Goal: Information Seeking & Learning: Learn about a topic

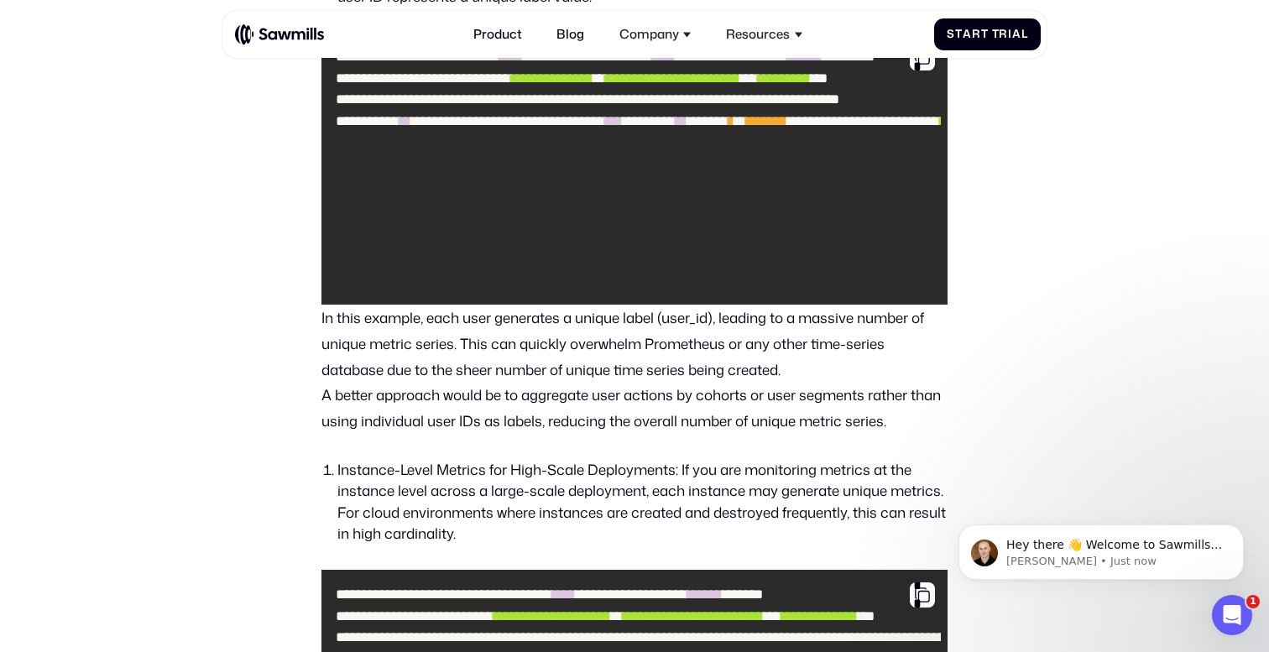
scroll to position [1675, 0]
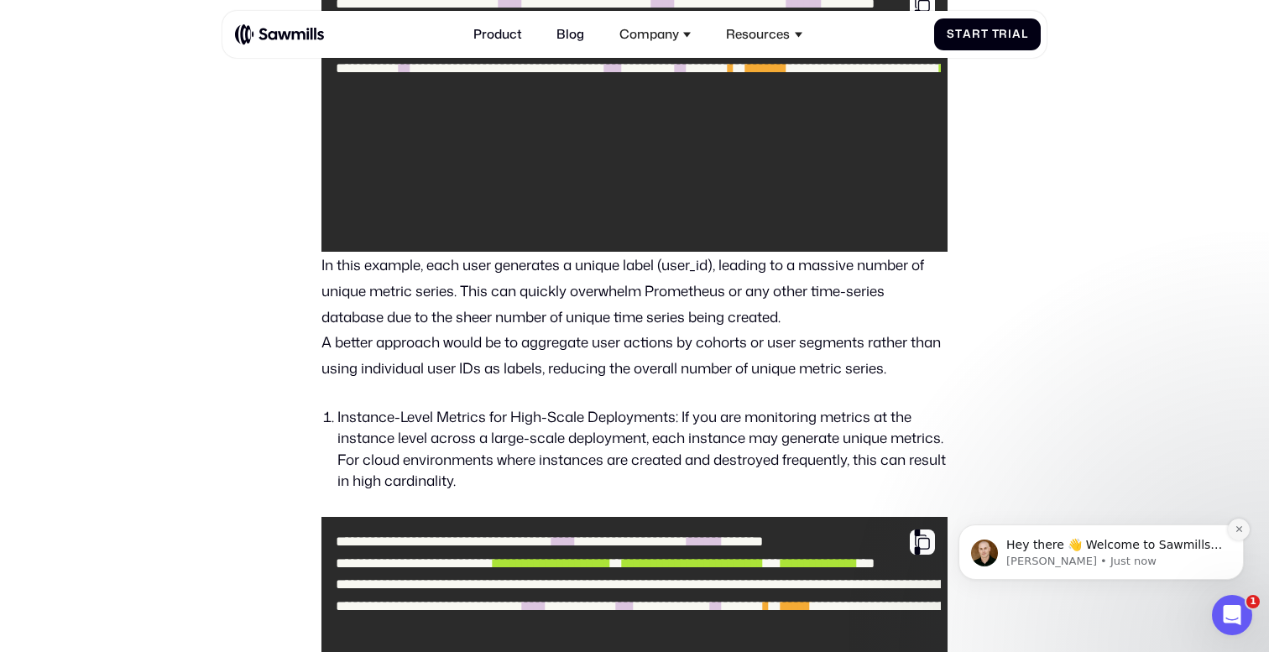
click at [1238, 531] on icon "Dismiss notification" at bounding box center [1239, 529] width 9 height 9
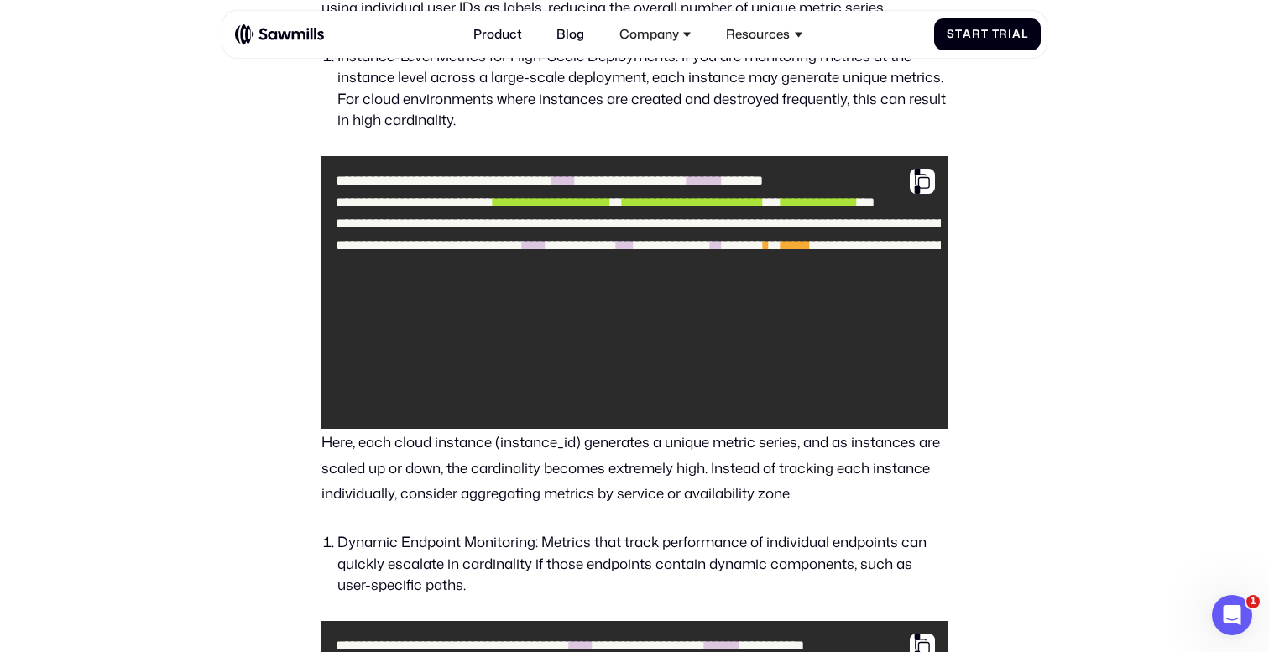
scroll to position [2015, 0]
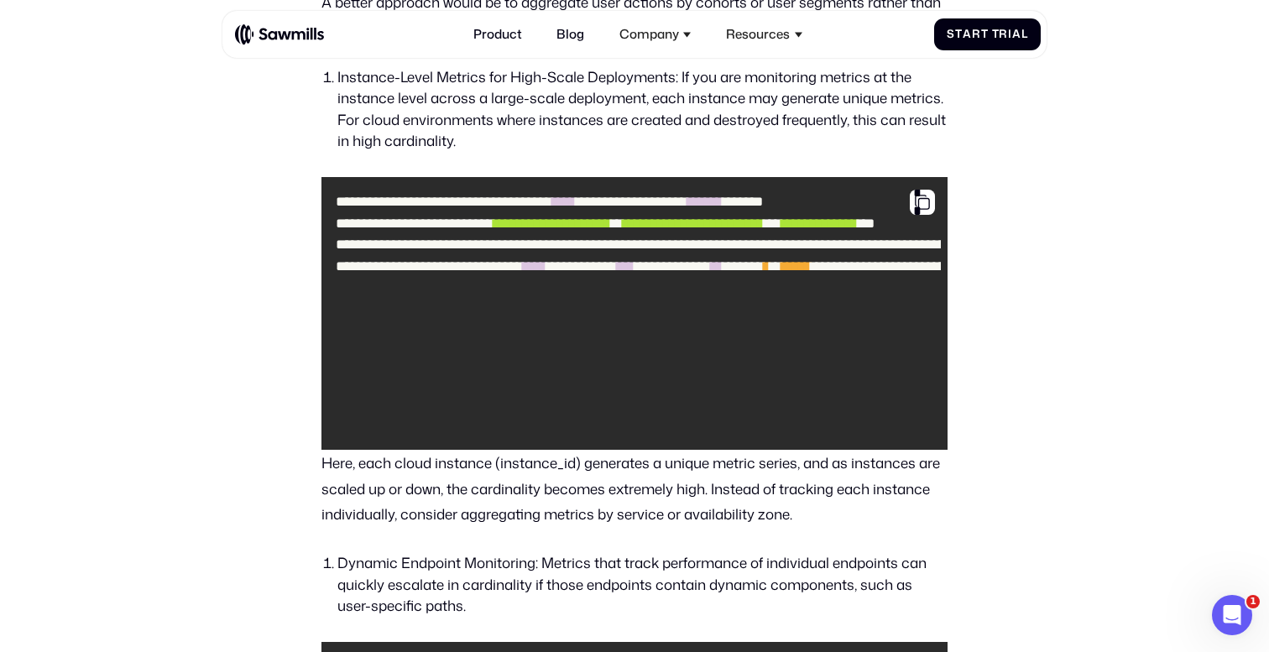
click at [545, 84] on li "Instance-Level Metrics for High-Scale Deployments: If you are monitoring metric…" at bounding box center [643, 109] width 611 height 86
click at [369, 109] on li "Instance-Level Metrics for High-Scale Deployments: If you are monitoring metric…" at bounding box center [643, 109] width 611 height 86
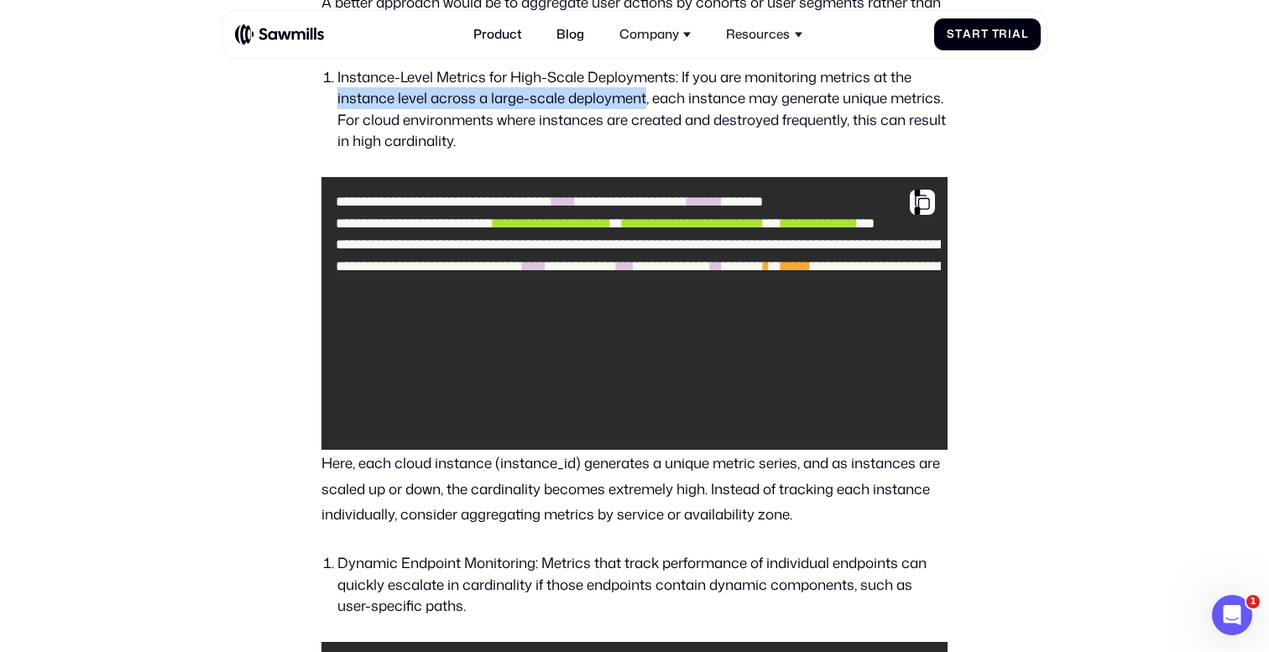
drag, startPoint x: 369, startPoint y: 109, endPoint x: 587, endPoint y: 110, distance: 217.5
click at [587, 110] on li "Instance-Level Metrics for High-Scale Deployments: If you are monitoring metric…" at bounding box center [643, 109] width 611 height 86
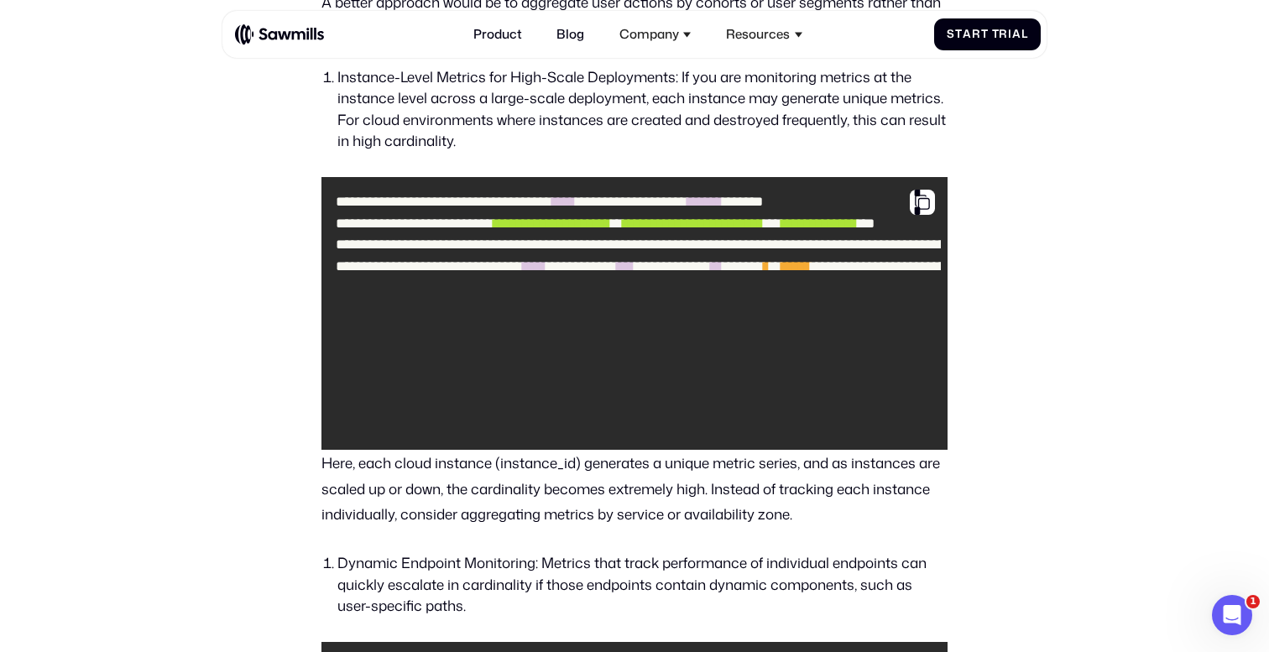
click at [361, 129] on li "Instance-Level Metrics for High-Scale Deployments: If you are monitoring metric…" at bounding box center [643, 109] width 611 height 86
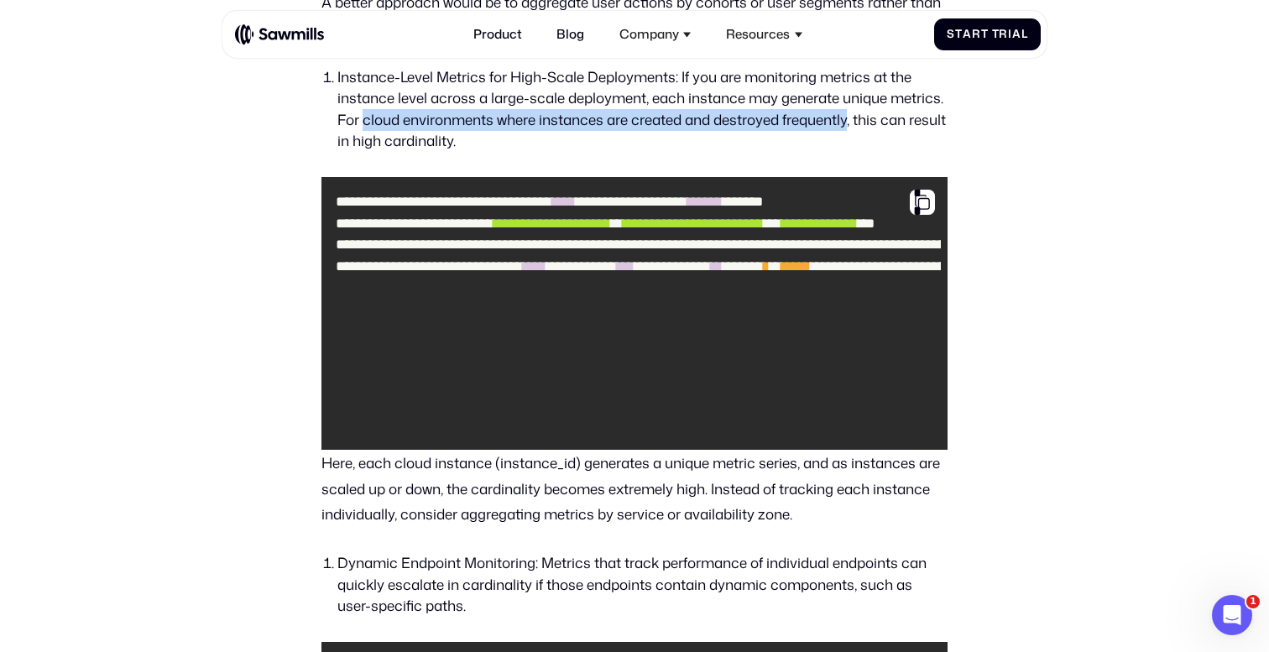
drag, startPoint x: 361, startPoint y: 129, endPoint x: 809, endPoint y: 126, distance: 448.4
click at [809, 126] on li "Instance-Level Metrics for High-Scale Deployments: If you are monitoring metric…" at bounding box center [643, 109] width 611 height 86
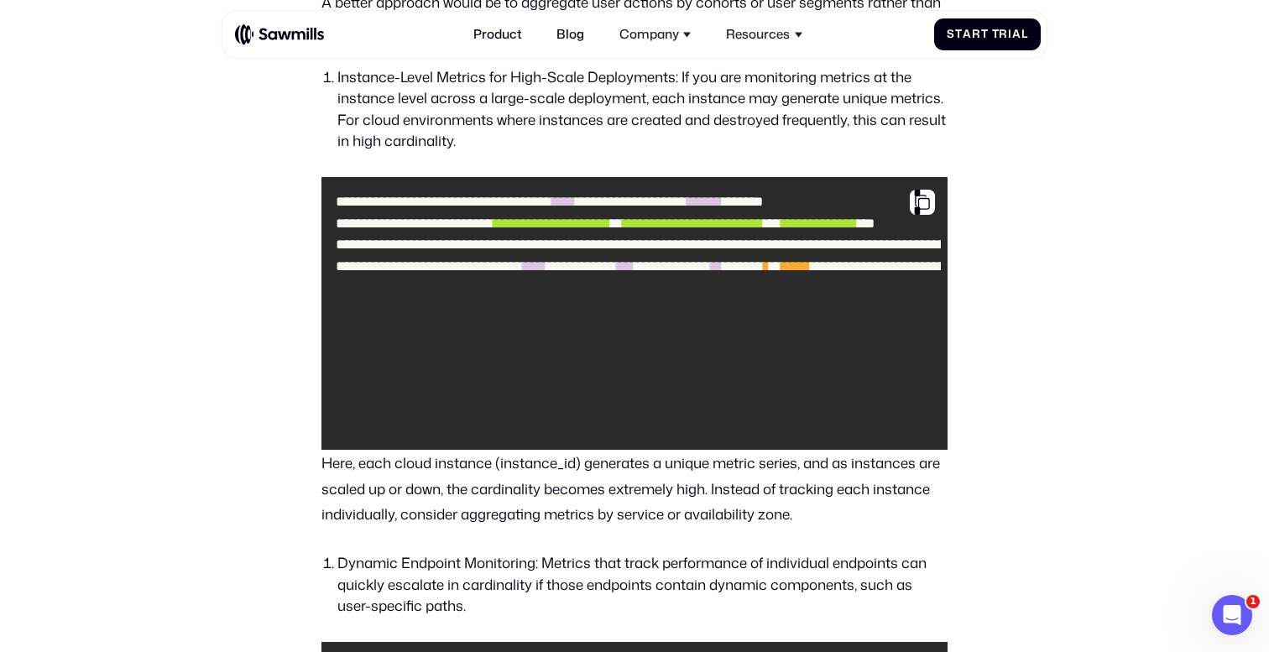
click at [347, 515] on p "Here, each cloud instance (instance_id) generates a unique metric series, and a…" at bounding box center [635, 488] width 627 height 77
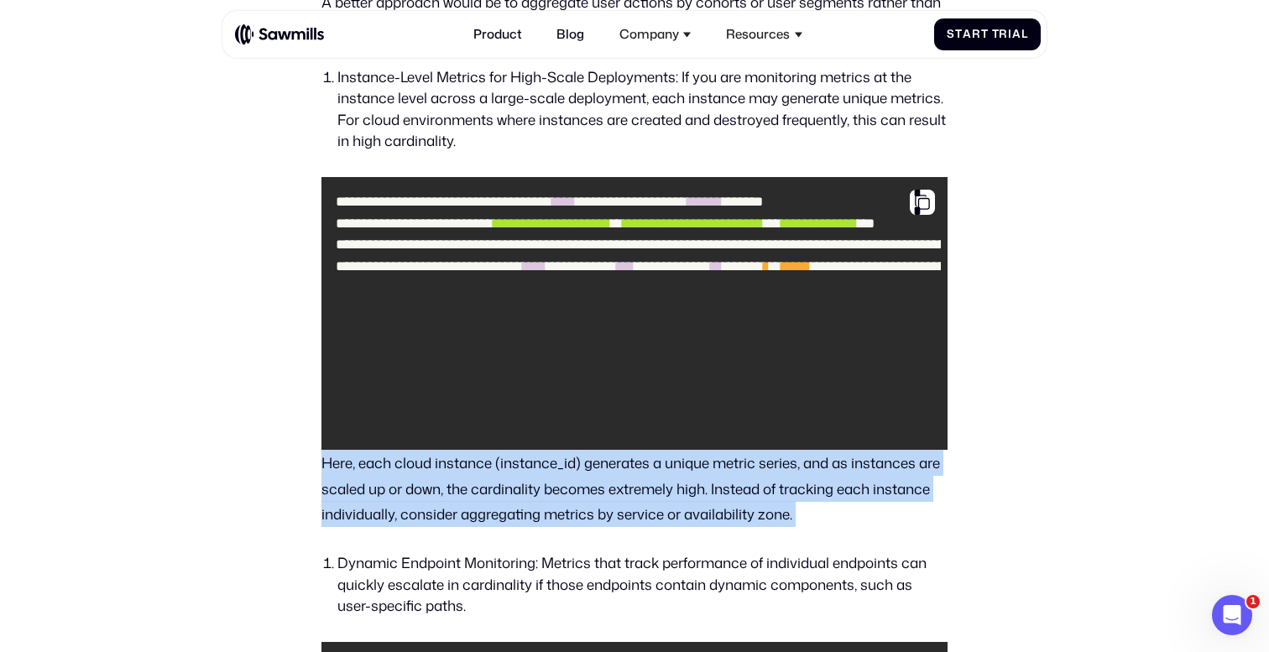
click at [347, 515] on p "Here, each cloud instance (instance_id) generates a unique metric series, and a…" at bounding box center [635, 488] width 627 height 77
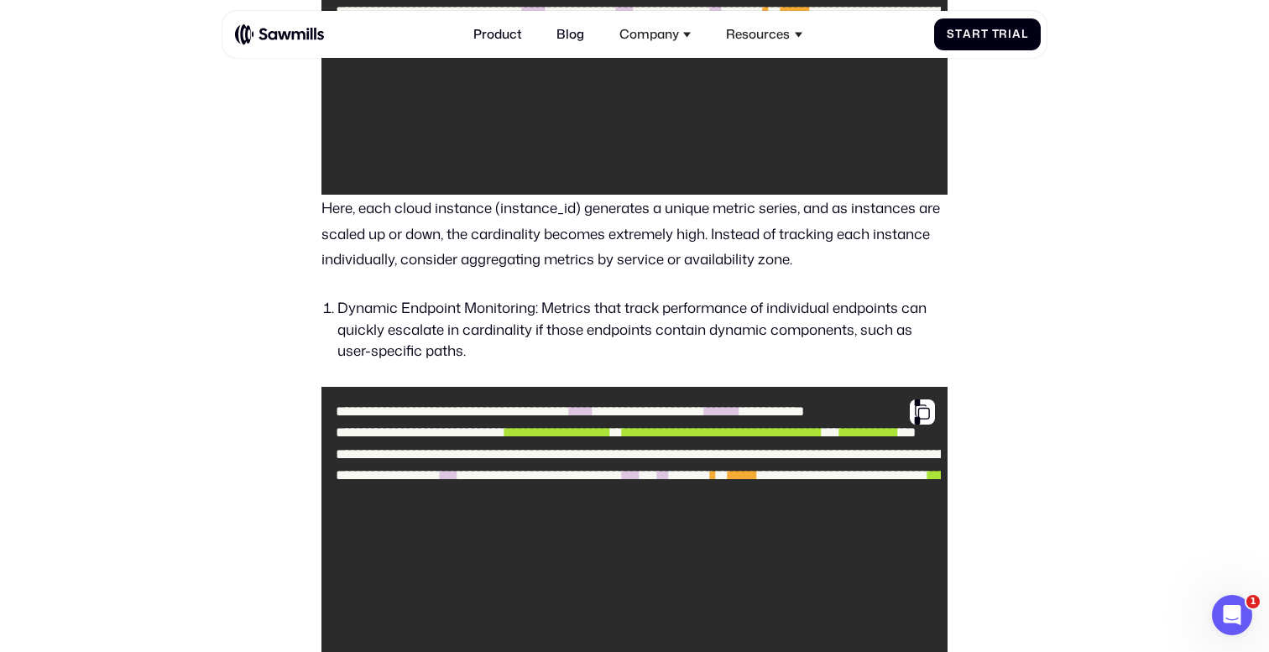
scroll to position [2273, 0]
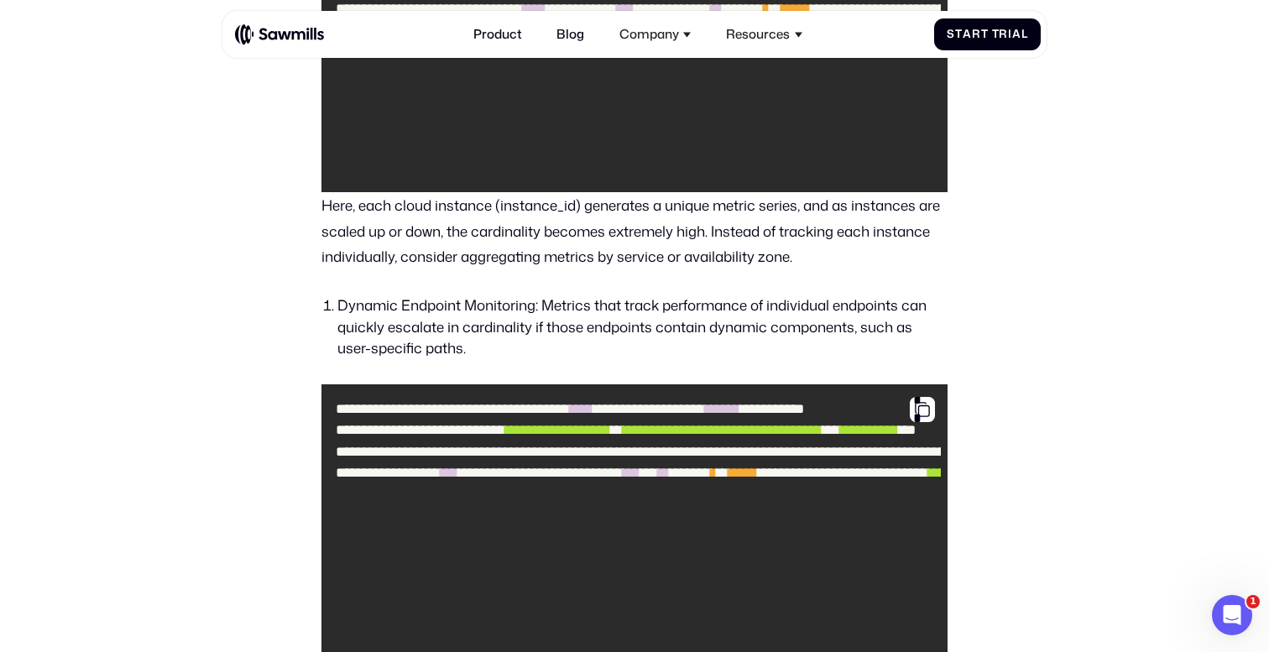
click at [368, 310] on li "Dynamic Endpoint Monitoring: Metrics that track performance of individual endpo…" at bounding box center [643, 327] width 611 height 65
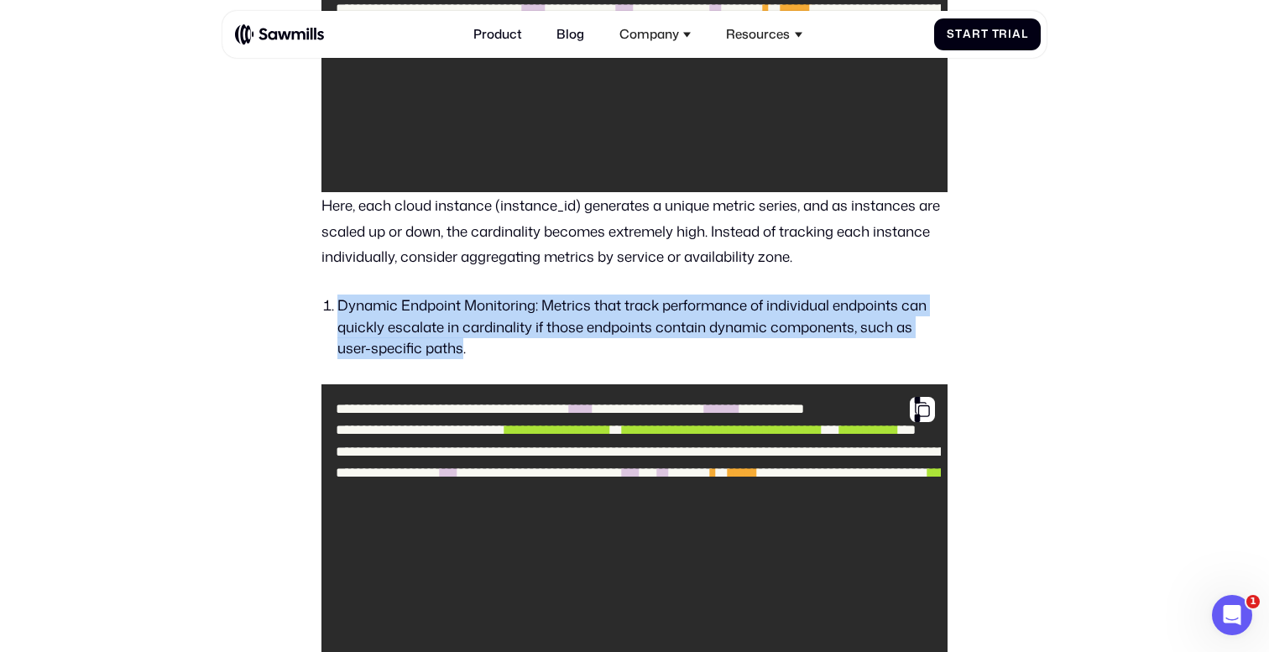
drag, startPoint x: 368, startPoint y: 310, endPoint x: 449, endPoint y: 345, distance: 88.7
click at [449, 345] on li "Dynamic Endpoint Monitoring: Metrics that track performance of individual endpo…" at bounding box center [643, 327] width 611 height 65
drag, startPoint x: 449, startPoint y: 345, endPoint x: 369, endPoint y: 311, distance: 87.6
click at [369, 311] on li "Dynamic Endpoint Monitoring: Metrics that track performance of individual endpo…" at bounding box center [643, 327] width 611 height 65
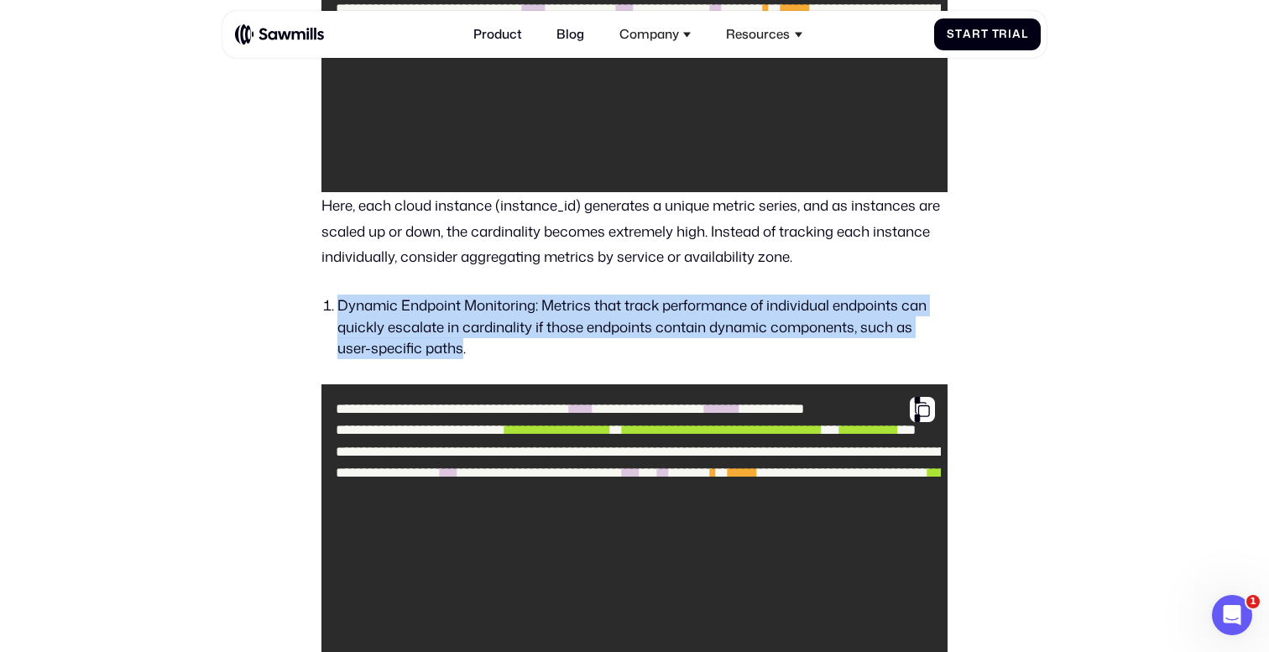
click at [369, 311] on li "Dynamic Endpoint Monitoring: Metrics that track performance of individual endpo…" at bounding box center [643, 327] width 611 height 65
drag, startPoint x: 369, startPoint y: 311, endPoint x: 457, endPoint y: 345, distance: 94.6
click at [457, 345] on li "Dynamic Endpoint Monitoring: Metrics that track performance of individual endpo…" at bounding box center [643, 327] width 611 height 65
drag, startPoint x: 457, startPoint y: 345, endPoint x: 348, endPoint y: 306, distance: 116.1
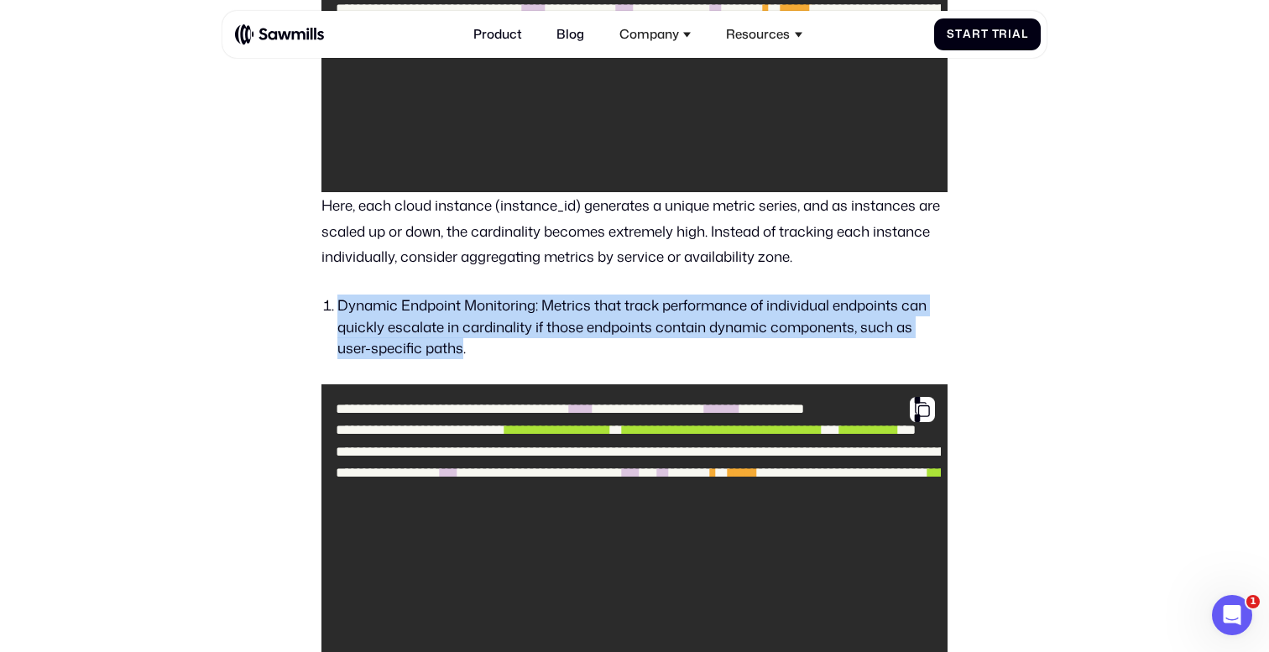
click at [348, 306] on li "Dynamic Endpoint Monitoring: Metrics that track performance of individual endpo…" at bounding box center [643, 327] width 611 height 65
drag, startPoint x: 348, startPoint y: 306, endPoint x: 428, endPoint y: 347, distance: 90.5
click at [428, 347] on li "Dynamic Endpoint Monitoring: Metrics that track performance of individual endpo…" at bounding box center [643, 327] width 611 height 65
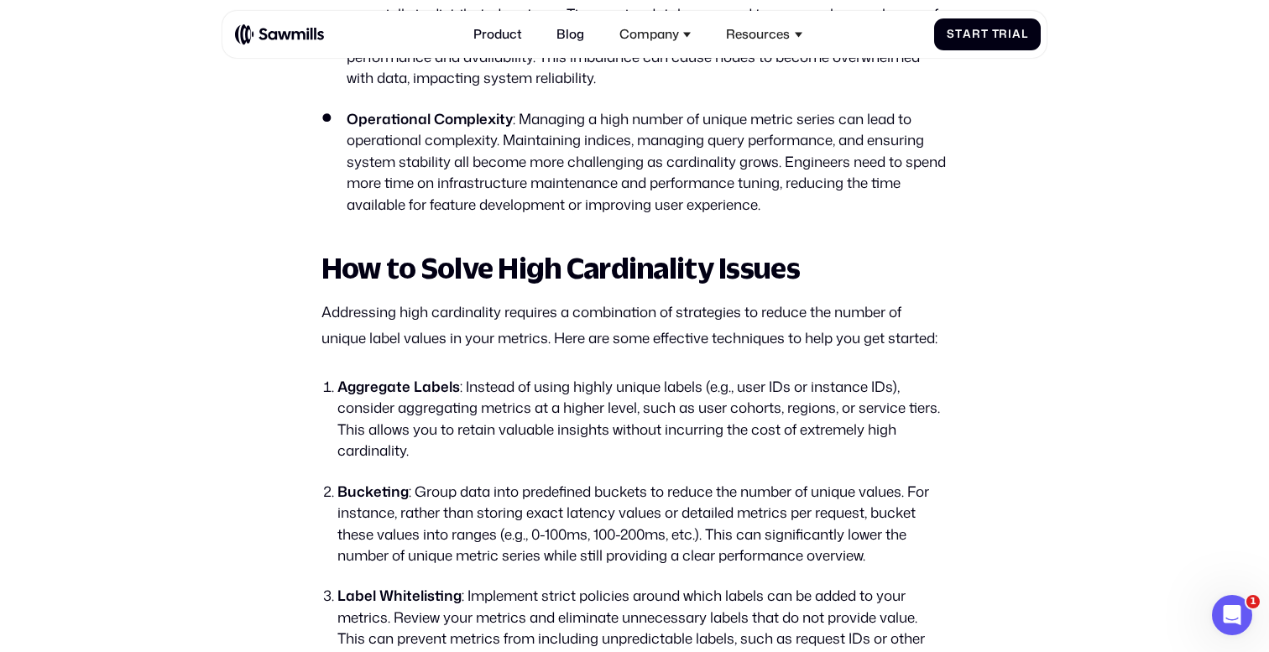
scroll to position [4420, 0]
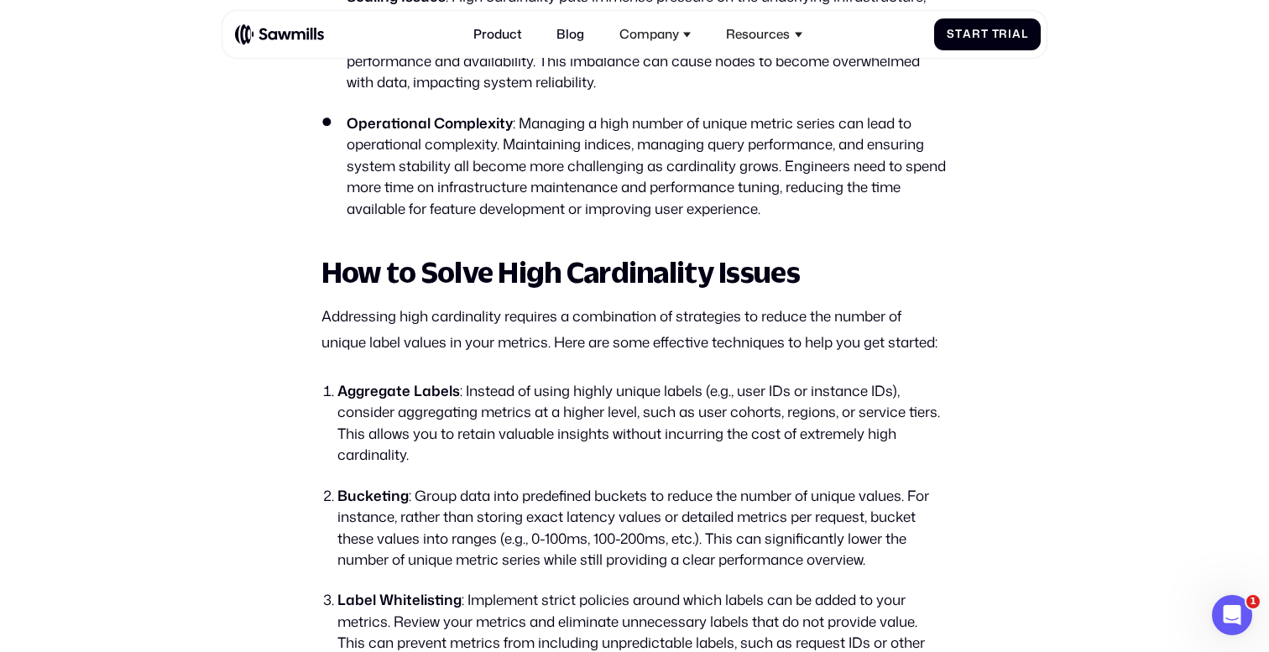
click at [494, 380] on li "Aggregate Labels : Instead of using highly unique labels (e.g., user IDs or ins…" at bounding box center [643, 423] width 611 height 86
drag, startPoint x: 494, startPoint y: 375, endPoint x: 661, endPoint y: 372, distance: 167.1
click at [661, 380] on li "Aggregate Labels : Instead of using highly unique labels (e.g., user IDs or ins…" at bounding box center [643, 423] width 611 height 86
click at [374, 397] on li "Aggregate Labels : Instead of using highly unique labels (e.g., user IDs or ins…" at bounding box center [643, 423] width 611 height 86
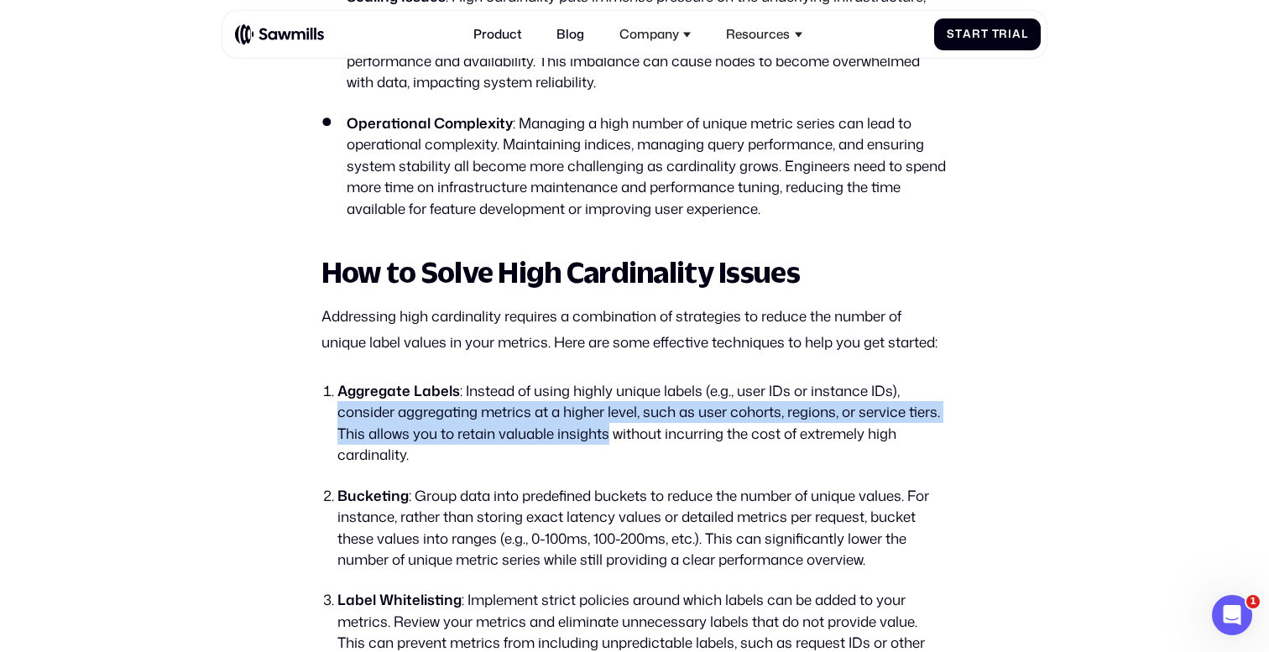
drag, startPoint x: 374, startPoint y: 397, endPoint x: 591, endPoint y: 420, distance: 218.6
click at [591, 420] on li "Aggregate Labels : Instead of using highly unique labels (e.g., user IDs or ins…" at bounding box center [643, 423] width 611 height 86
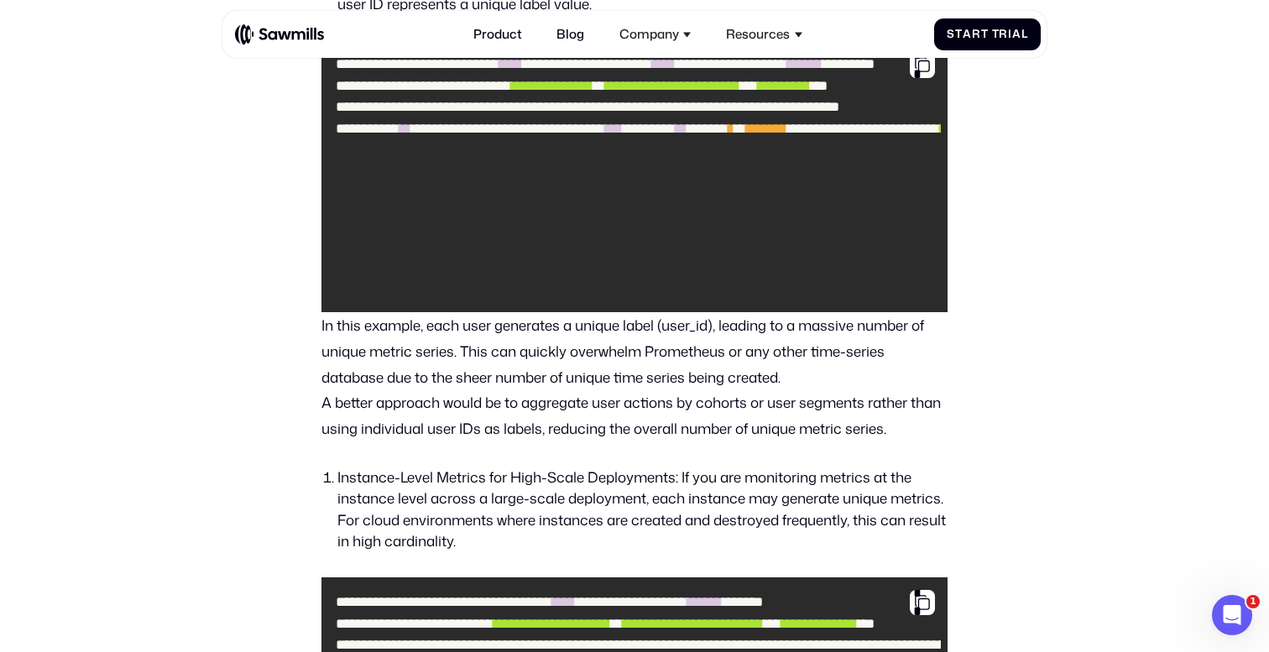
scroll to position [1452, 0]
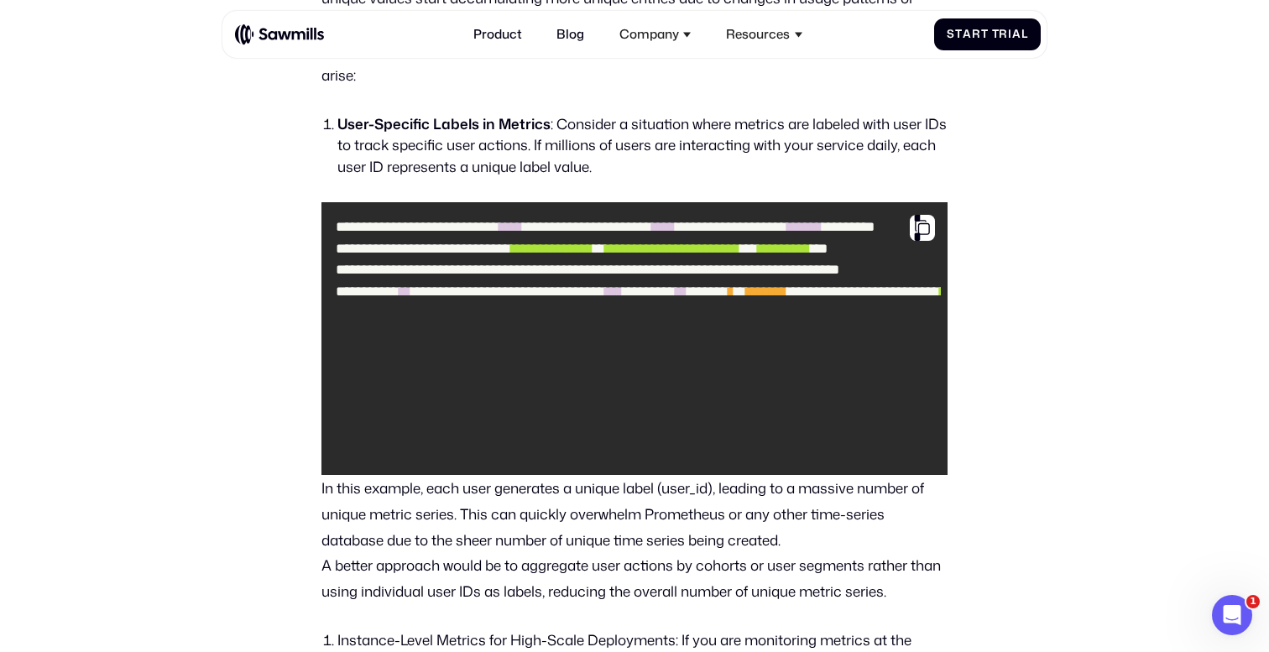
click at [345, 132] on strong "User-Specific Labels in Metrics" at bounding box center [444, 123] width 213 height 20
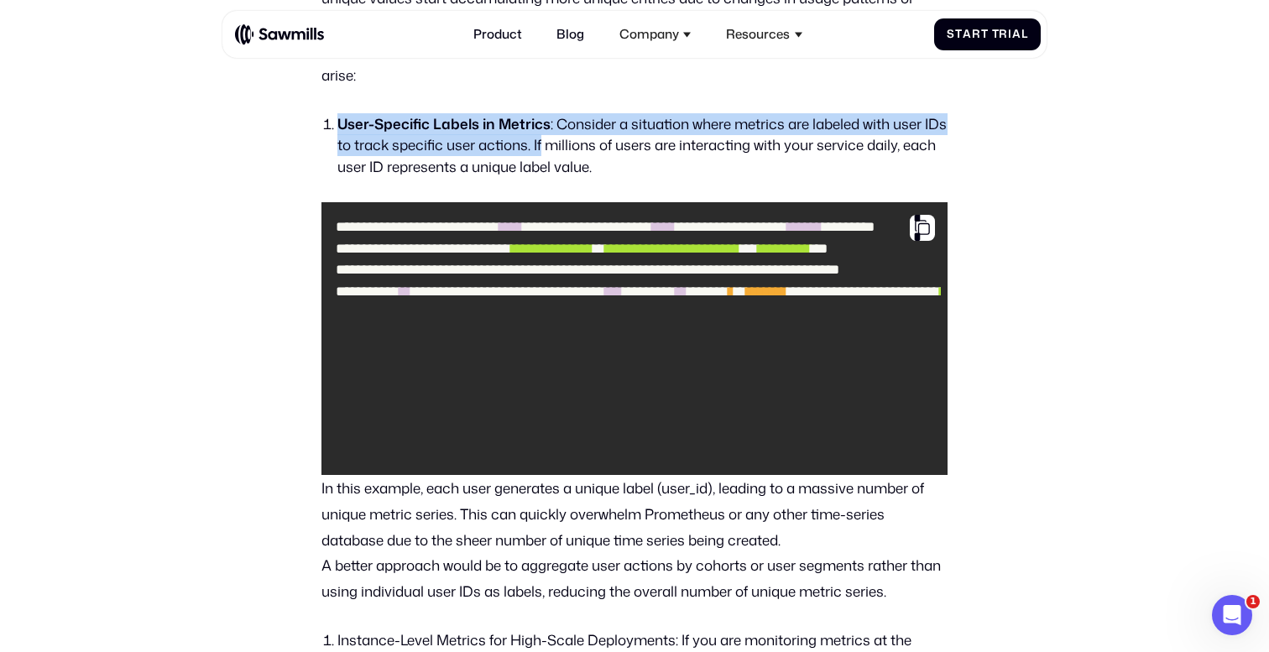
drag, startPoint x: 345, startPoint y: 132, endPoint x: 533, endPoint y: 146, distance: 188.6
click at [533, 146] on li "User-Specific Labels in Metrics : Consider a situation where metrics are labele…" at bounding box center [643, 145] width 611 height 65
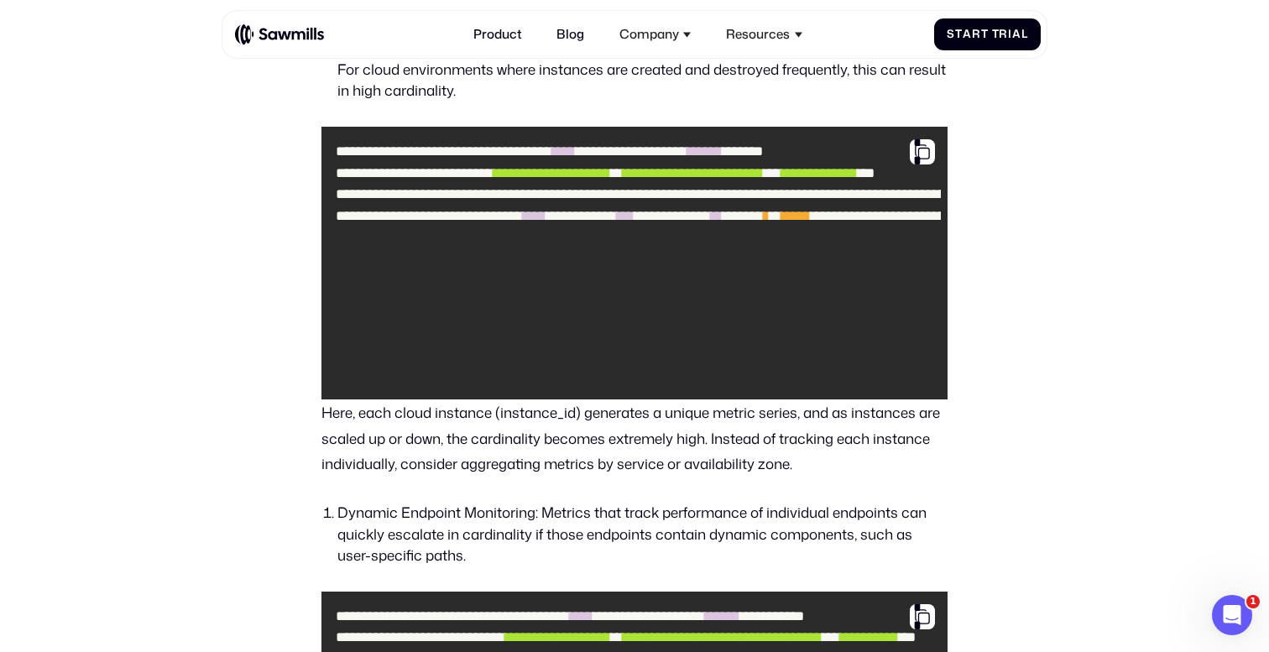
scroll to position [2077, 0]
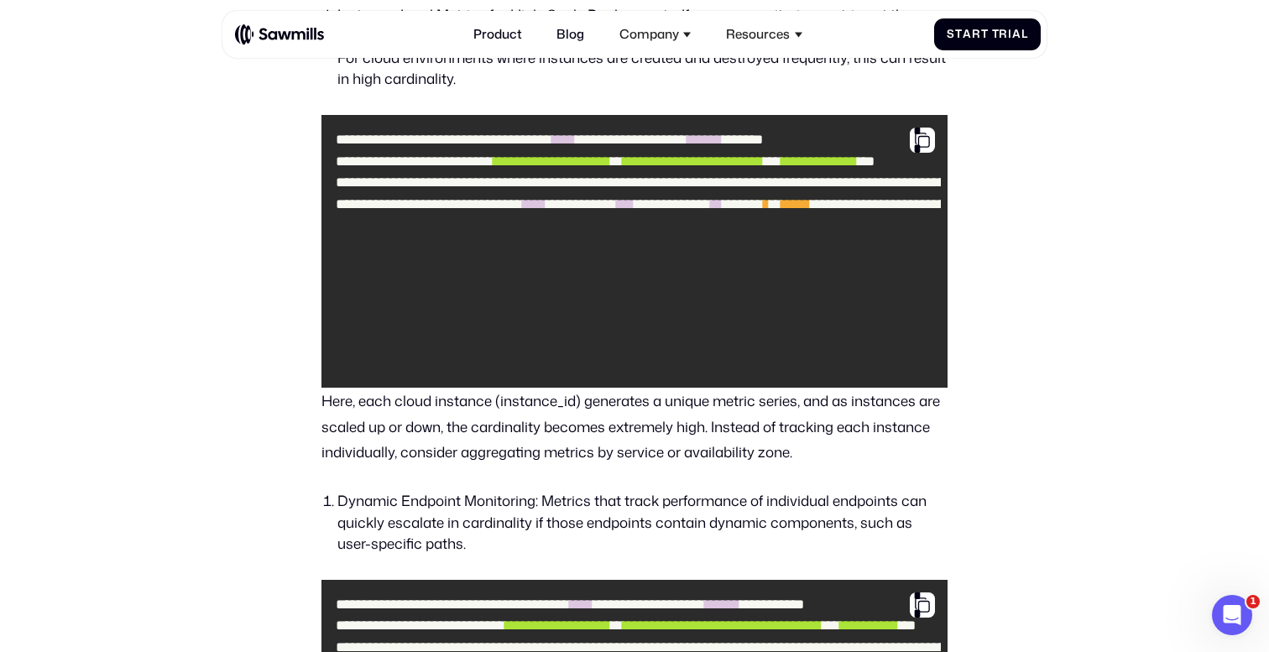
click at [343, 414] on p "Here, each cloud instance (instance_id) generates a unique metric series, and a…" at bounding box center [635, 426] width 627 height 77
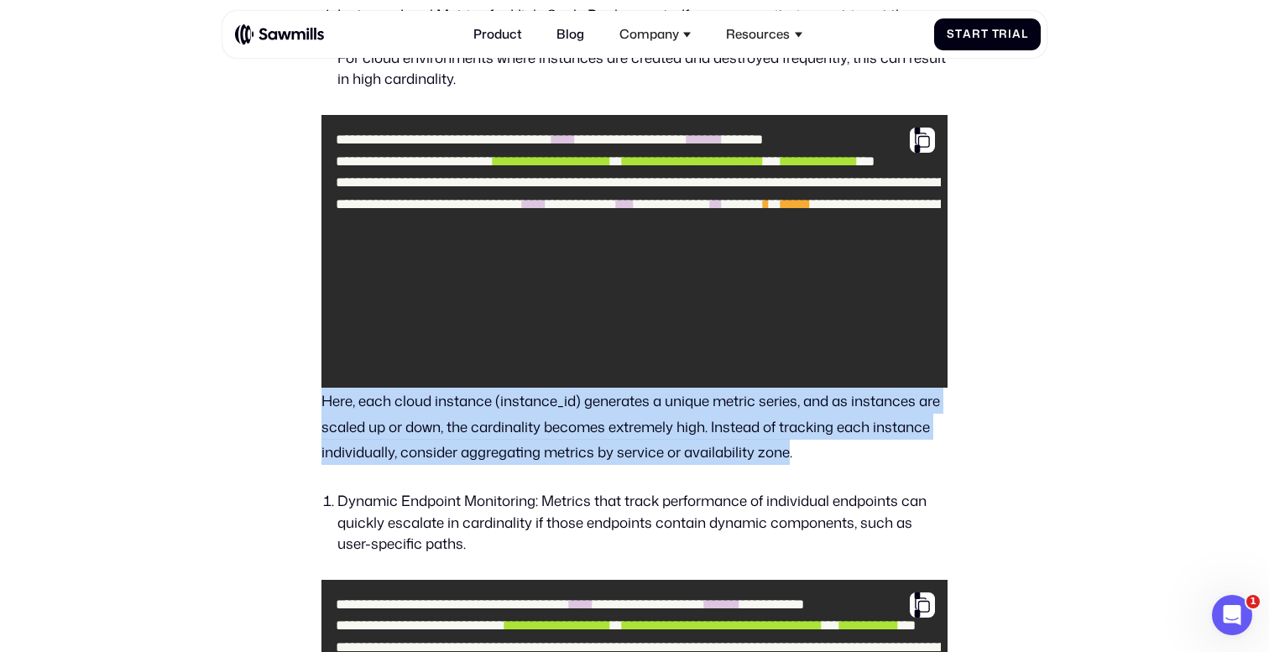
drag, startPoint x: 343, startPoint y: 414, endPoint x: 763, endPoint y: 452, distance: 422.3
click at [763, 452] on p "Here, each cloud instance (instance_id) generates a unique metric series, and a…" at bounding box center [635, 426] width 627 height 77
copy p "Here, each cloud instance (instance_id) generates a unique metric series, and a…"
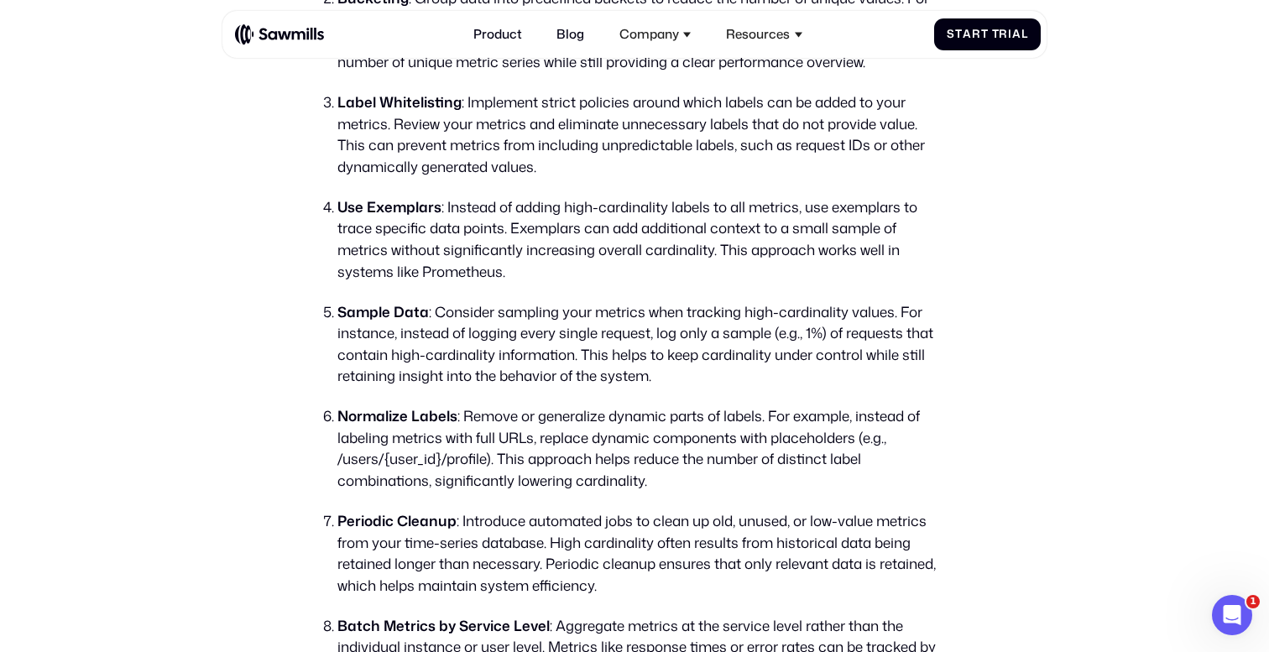
scroll to position [5362, 0]
